Goal: Task Accomplishment & Management: Complete application form

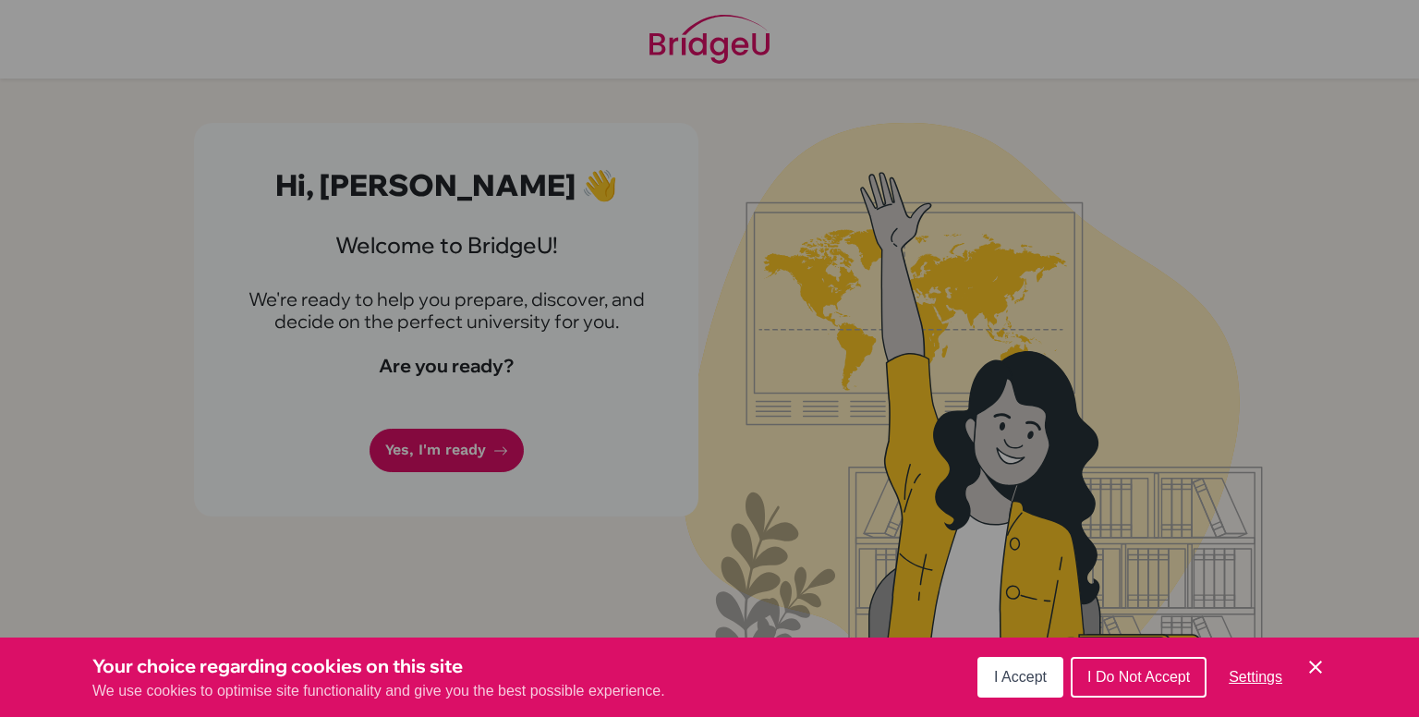
click at [1001, 685] on button "I Accept" at bounding box center [1020, 677] width 86 height 41
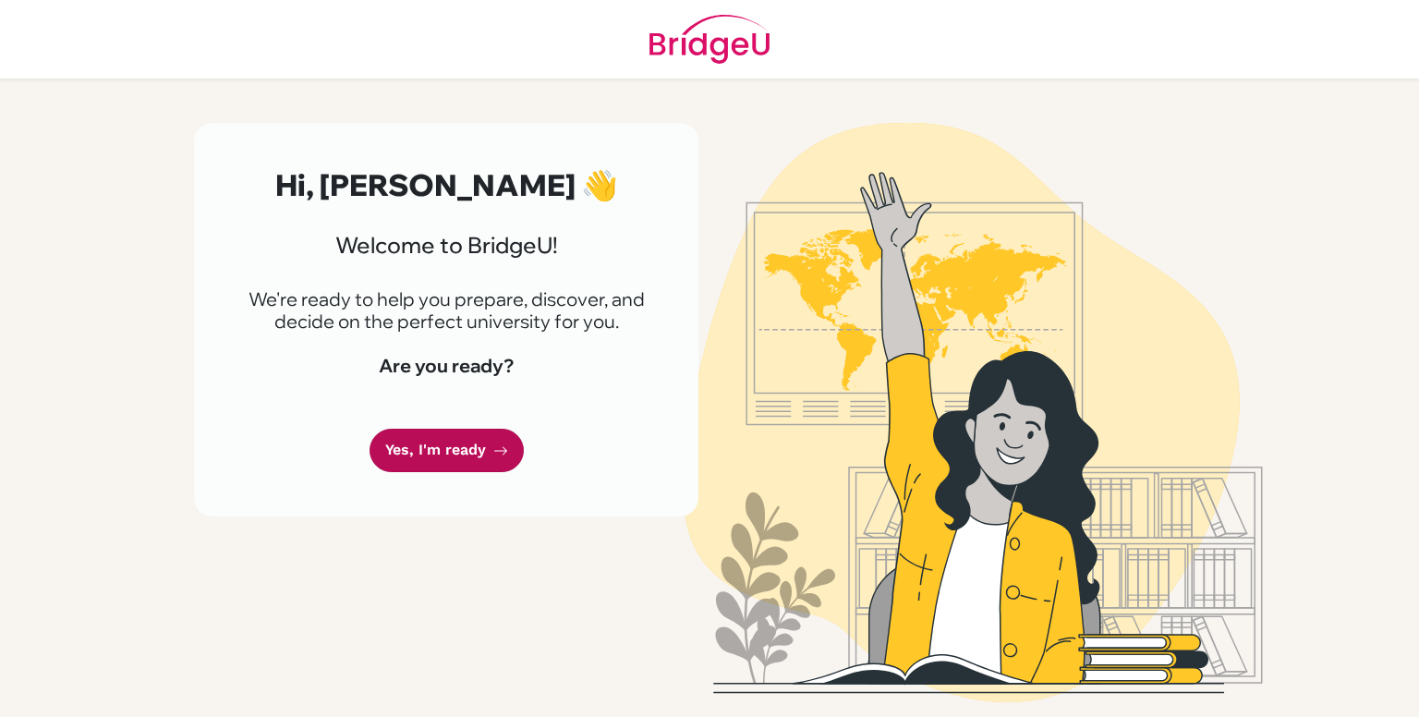
click at [472, 434] on link "Yes, I'm ready" at bounding box center [447, 450] width 154 height 43
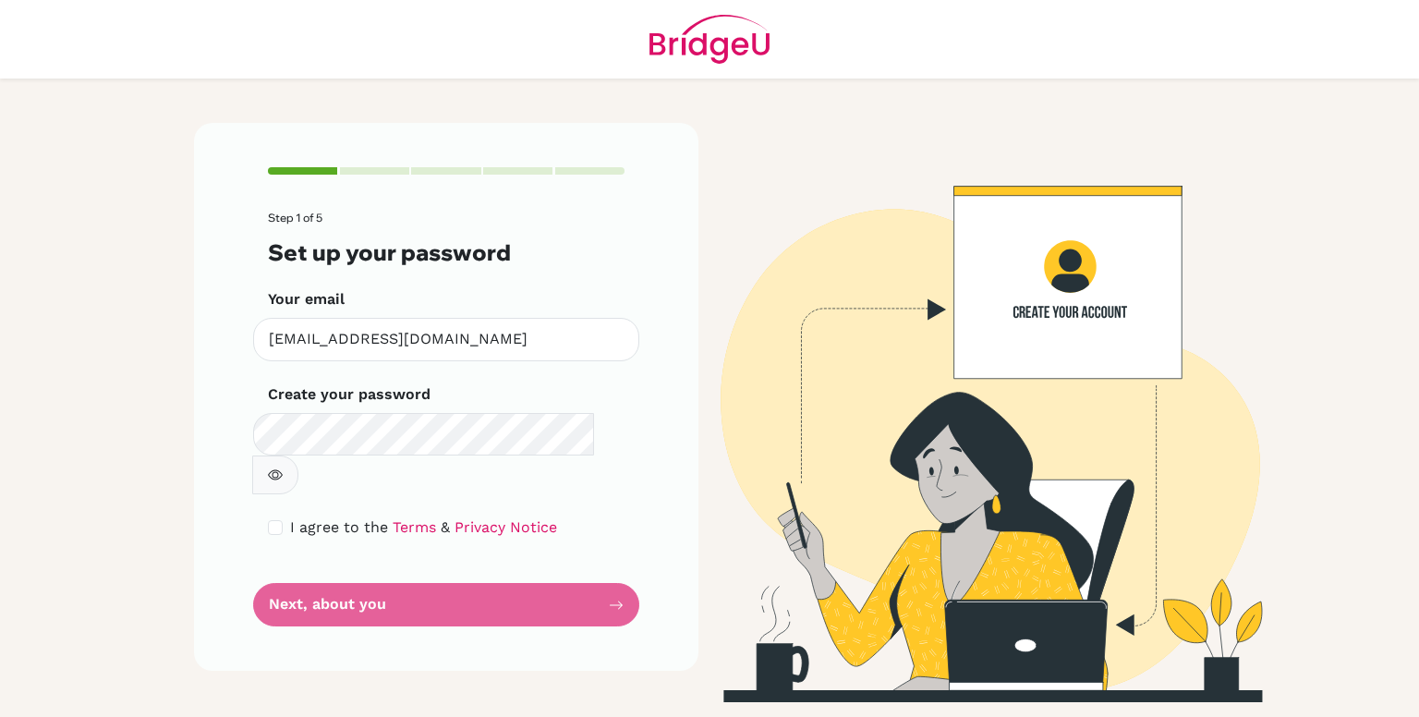
click at [363, 518] on span "I agree to the" at bounding box center [339, 527] width 98 height 18
click at [298, 455] on button "button" at bounding box center [275, 474] width 46 height 39
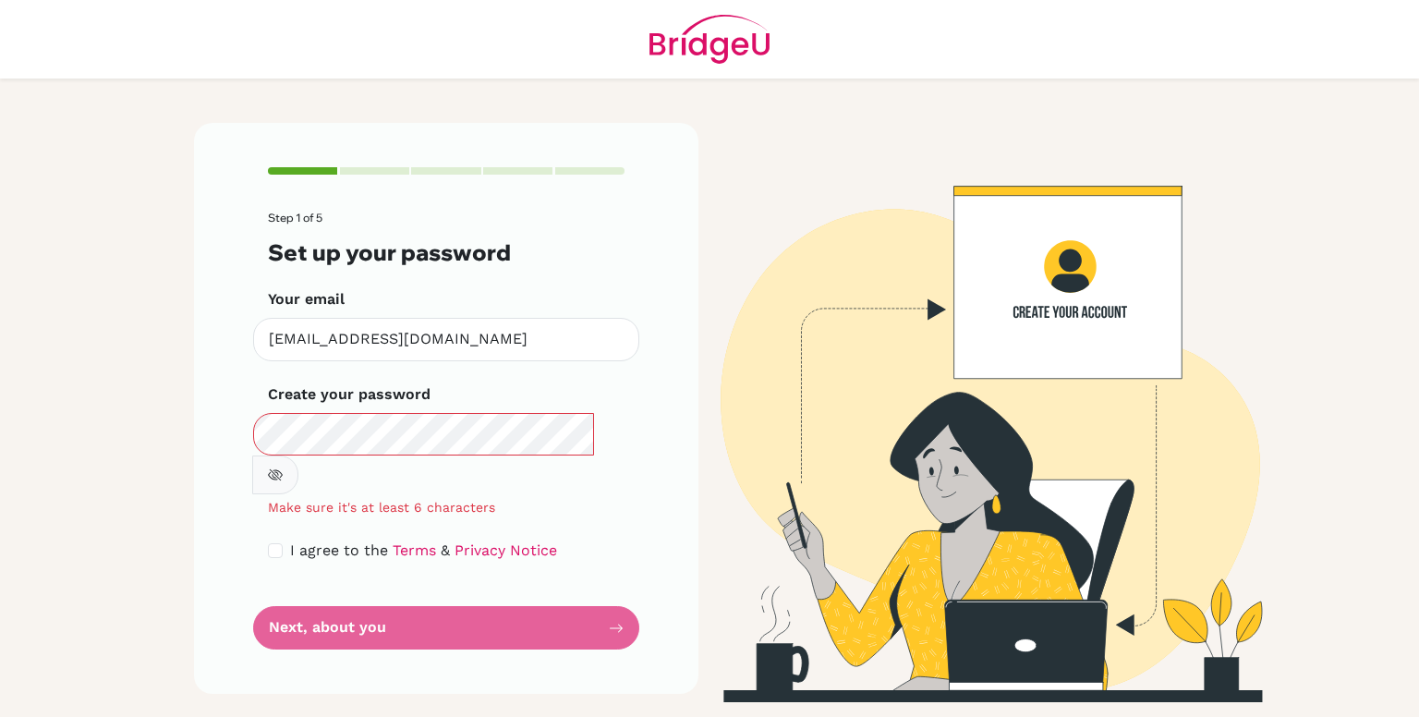
click at [298, 455] on button "button" at bounding box center [275, 474] width 46 height 39
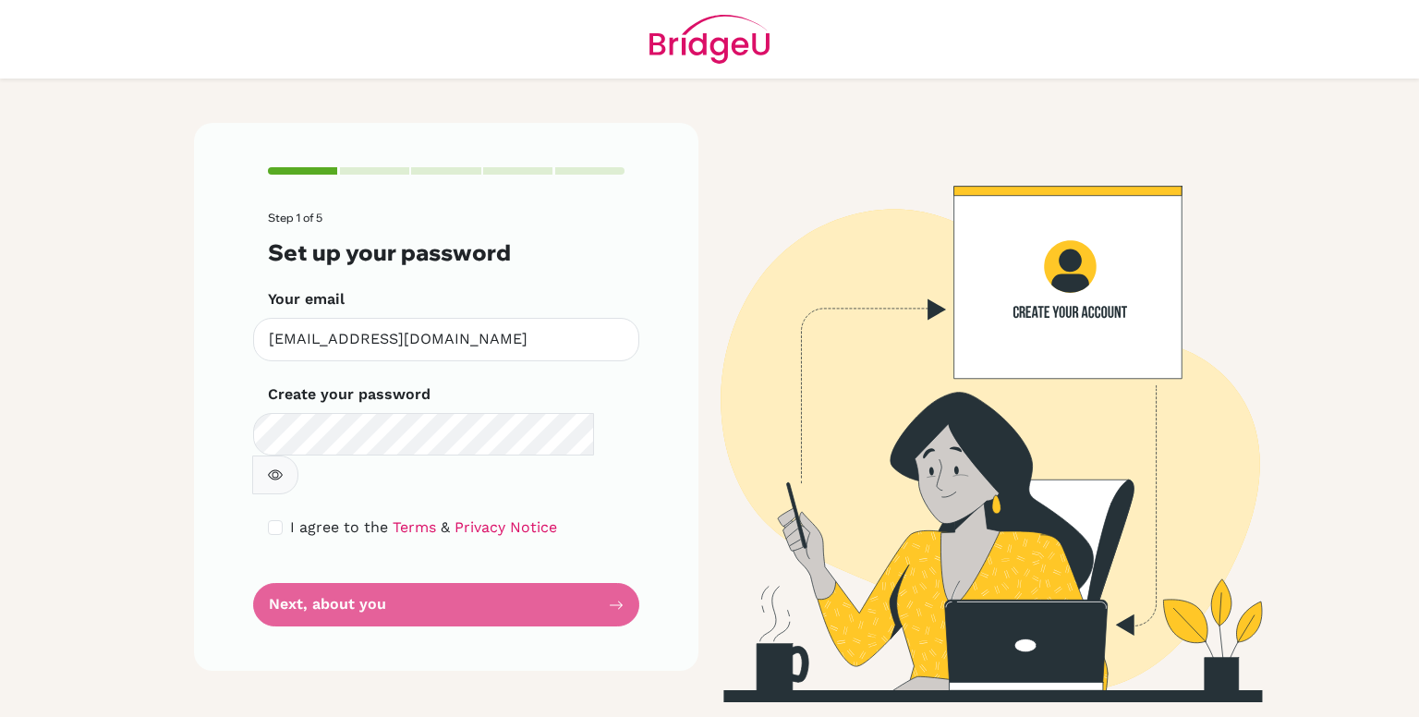
click at [298, 455] on button "button" at bounding box center [275, 474] width 46 height 39
click at [283, 467] on icon "button" at bounding box center [275, 474] width 15 height 15
click at [0, 0] on icon "button" at bounding box center [0, 0] width 0 height 0
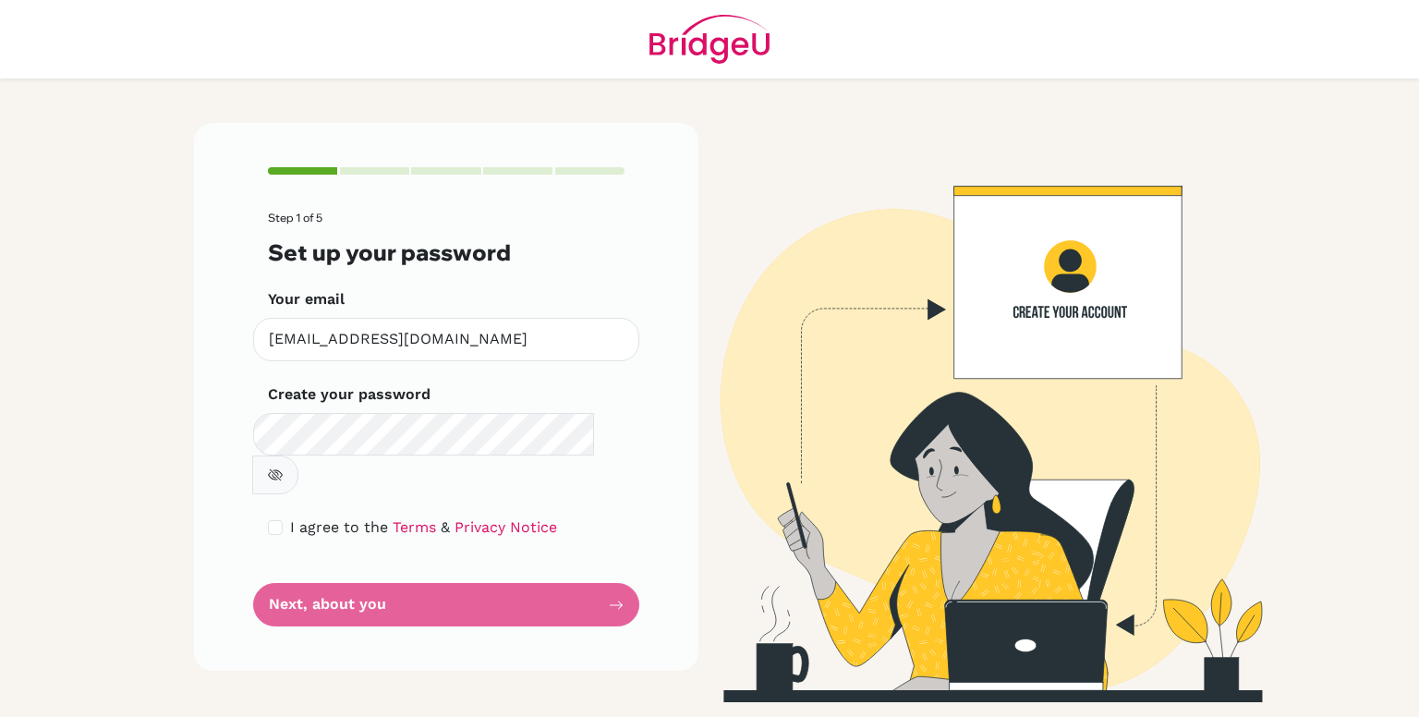
click at [283, 467] on icon "button" at bounding box center [275, 474] width 15 height 15
click at [270, 520] on input "checkbox" at bounding box center [275, 527] width 15 height 15
checkbox input "true"
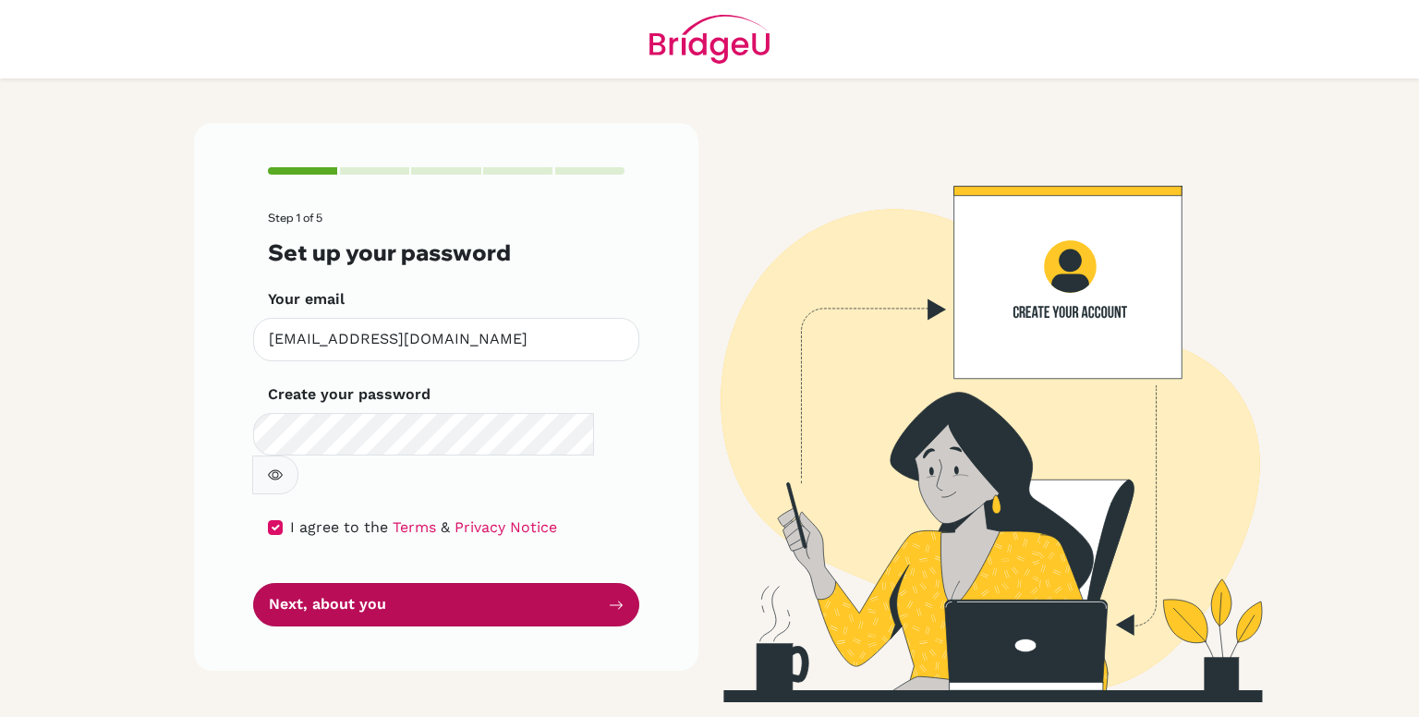
click at [390, 583] on button "Next, about you" at bounding box center [446, 604] width 386 height 43
